Goal: Information Seeking & Learning: Understand process/instructions

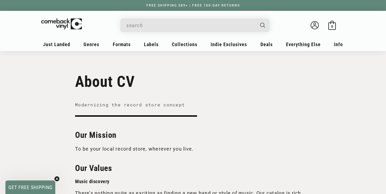
scroll to position [493, 0]
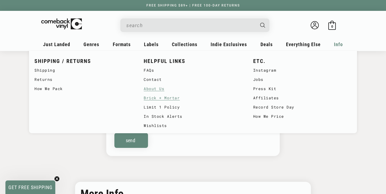
click at [176, 98] on link "Brick + Mortar" at bounding box center [193, 97] width 98 height 9
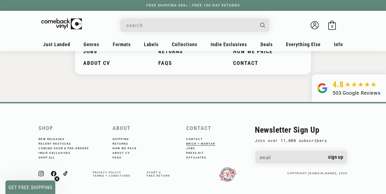
scroll to position [861, 0]
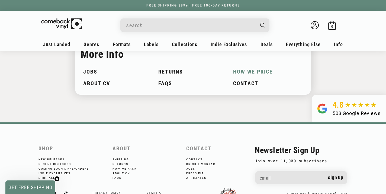
click at [242, 75] on link "How We Price" at bounding box center [268, 72] width 70 height 6
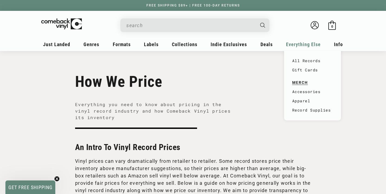
click at [294, 44] on span "Everything Else" at bounding box center [303, 44] width 35 height 6
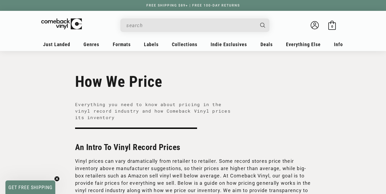
click at [269, 73] on h1 "How We Price" at bounding box center [193, 82] width 236 height 18
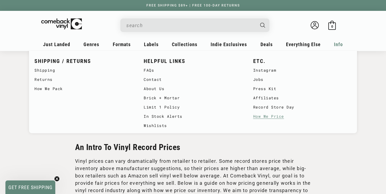
click at [143, 68] on ul "SHIPPING / RETURNS Shipping Returns How We Pack HELPFUL LINKS FAQs Contact Abou…" at bounding box center [192, 91] width 317 height 77
click at [147, 72] on link "FAQs" at bounding box center [193, 70] width 98 height 9
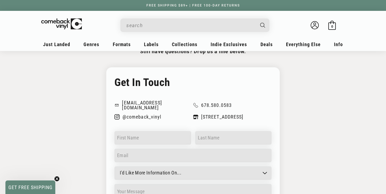
scroll to position [735, 0]
